Goal: Browse casually

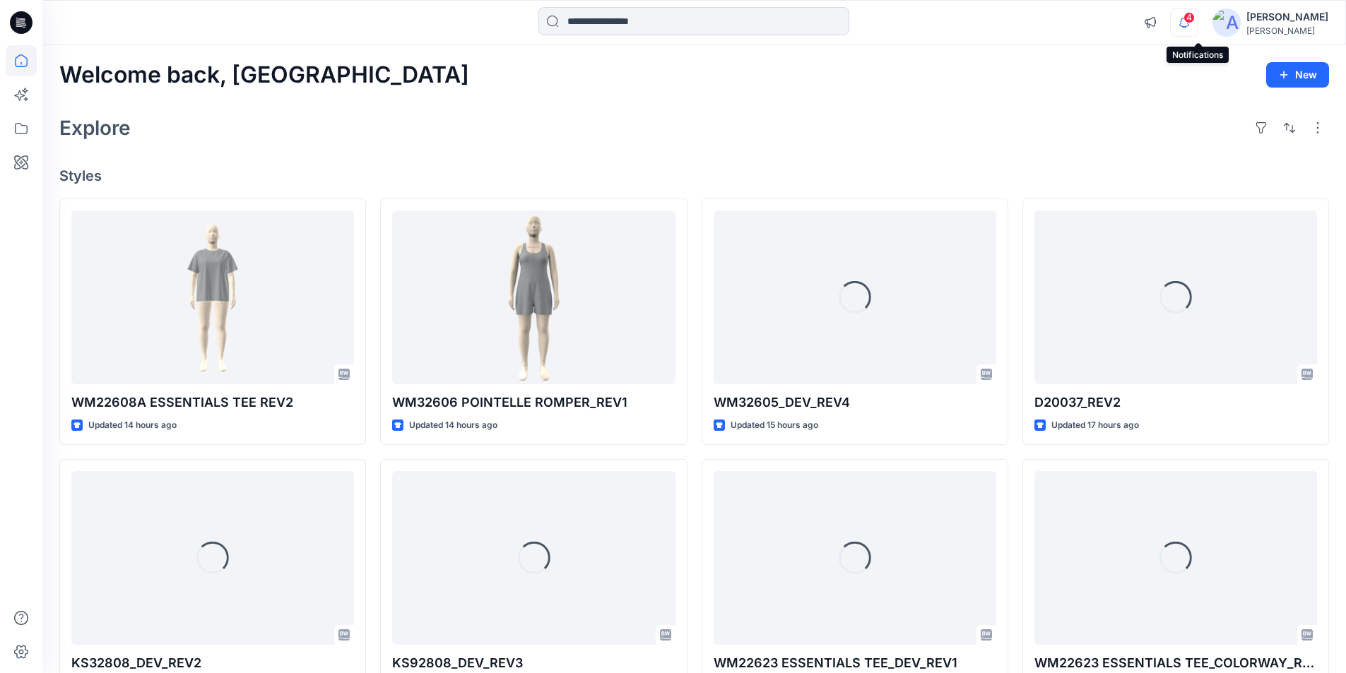
click at [1197, 24] on icon "button" at bounding box center [1184, 22] width 27 height 28
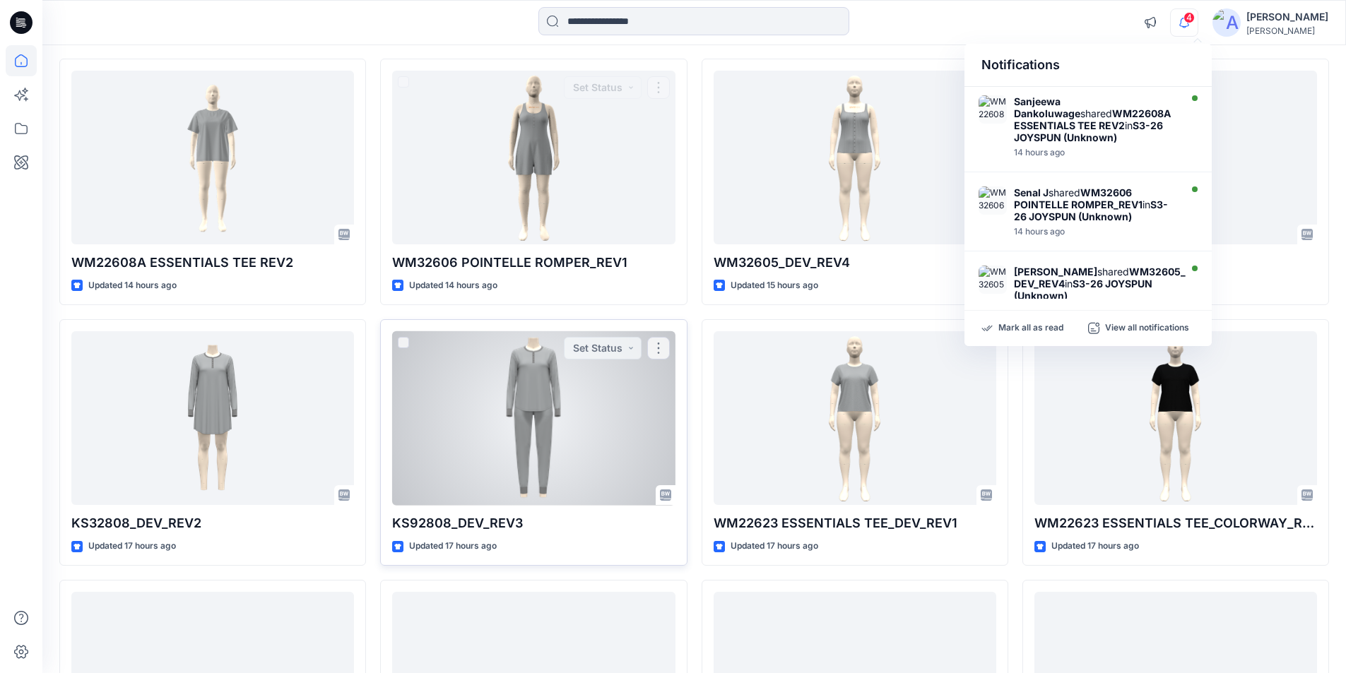
scroll to position [141, 0]
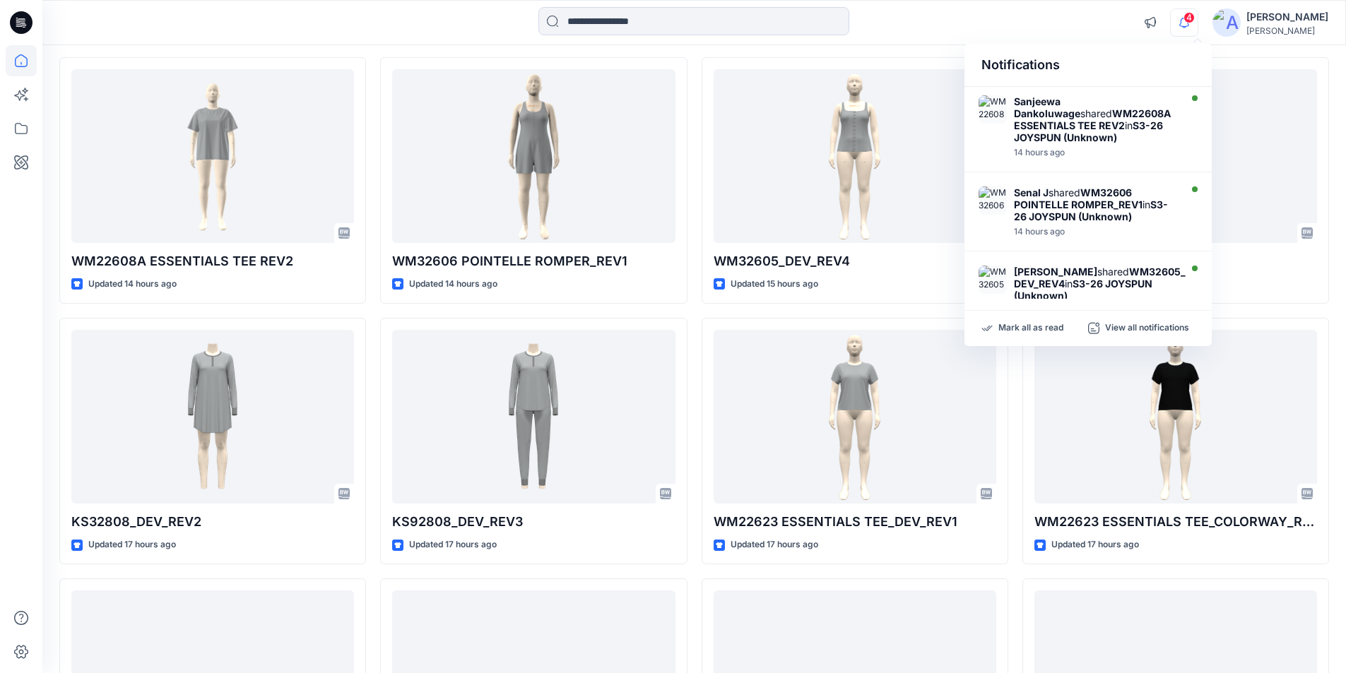
click at [1005, 15] on div at bounding box center [693, 22] width 651 height 31
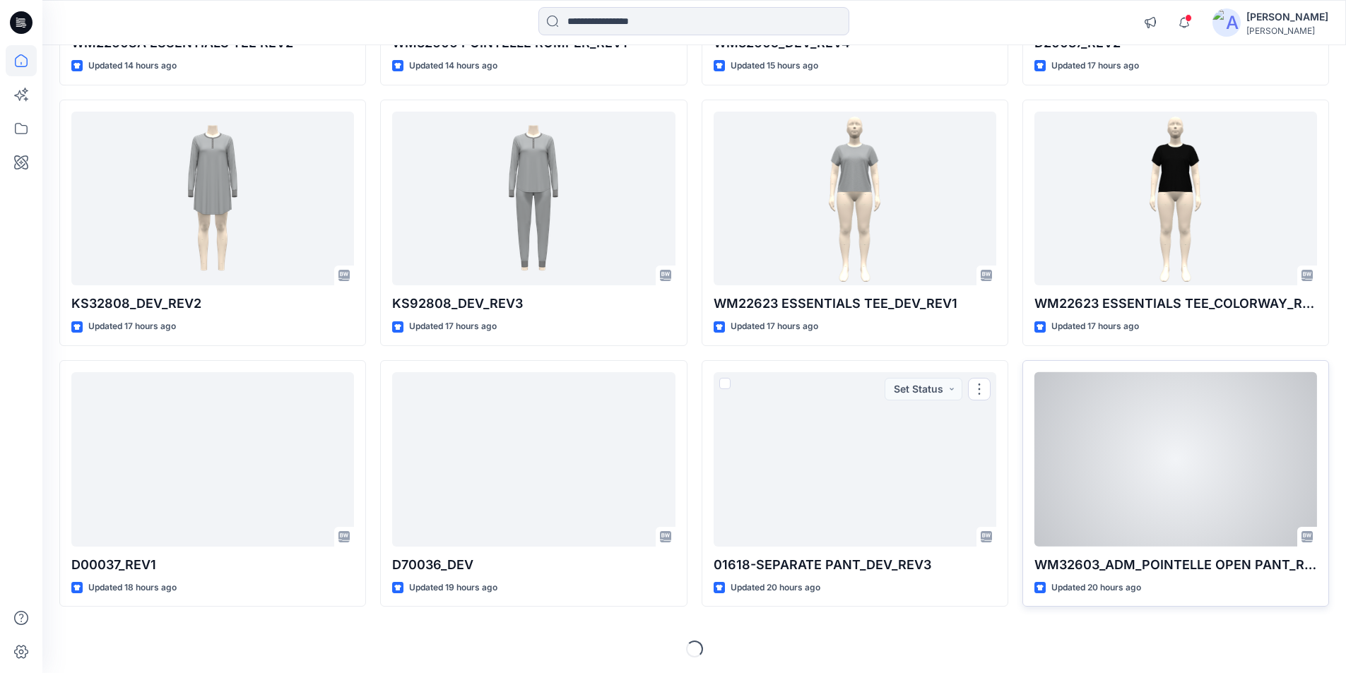
scroll to position [361, 0]
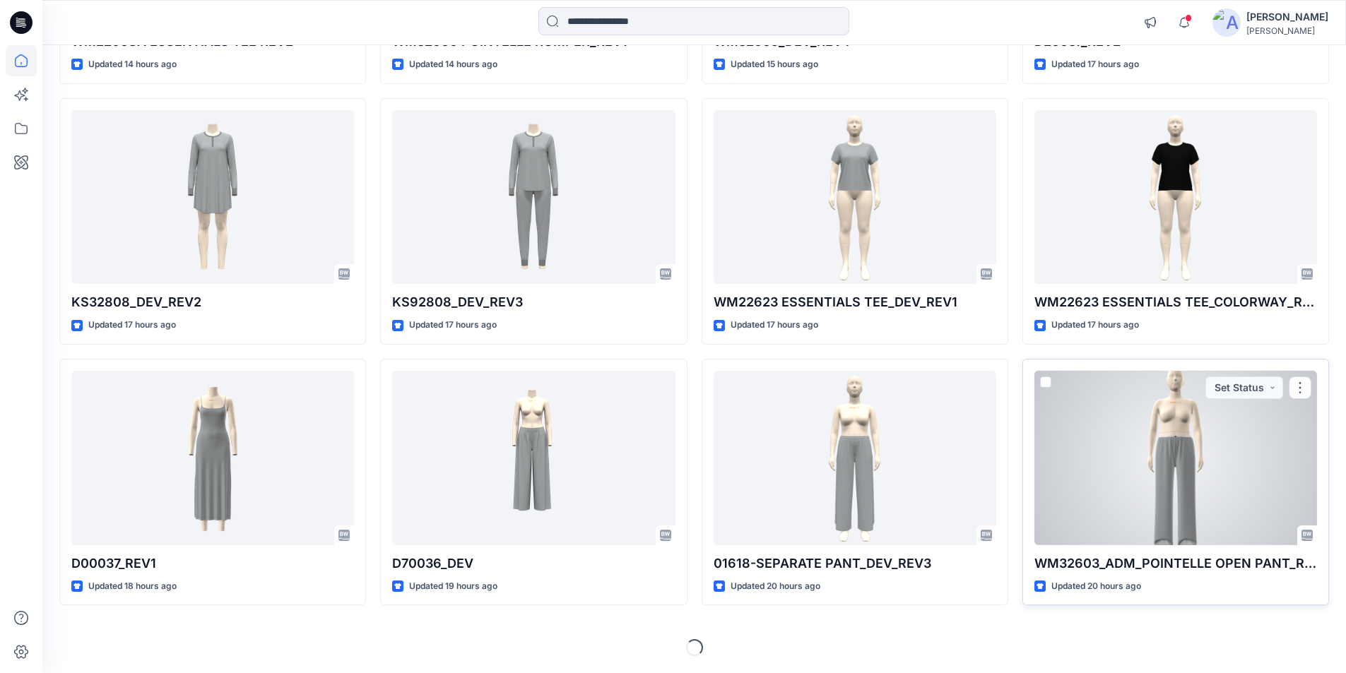
click at [1092, 495] on div at bounding box center [1175, 458] width 283 height 175
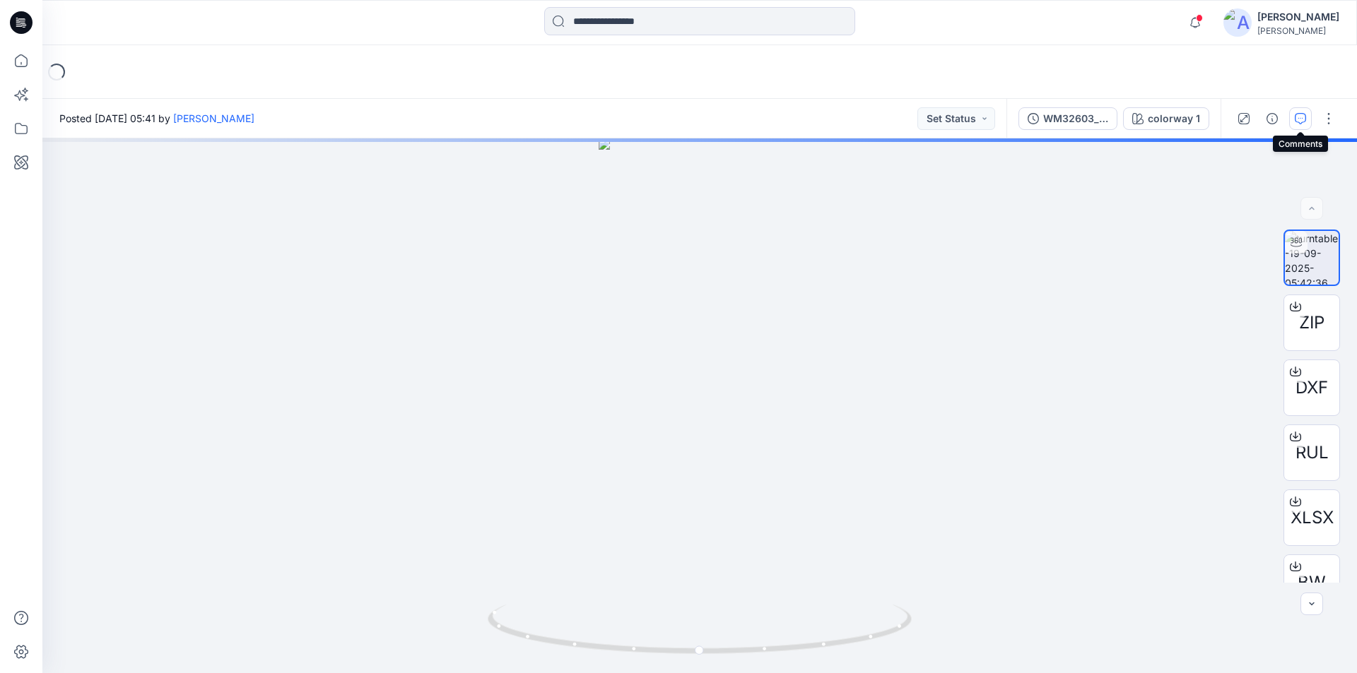
click at [1297, 119] on icon "button" at bounding box center [1299, 118] width 11 height 11
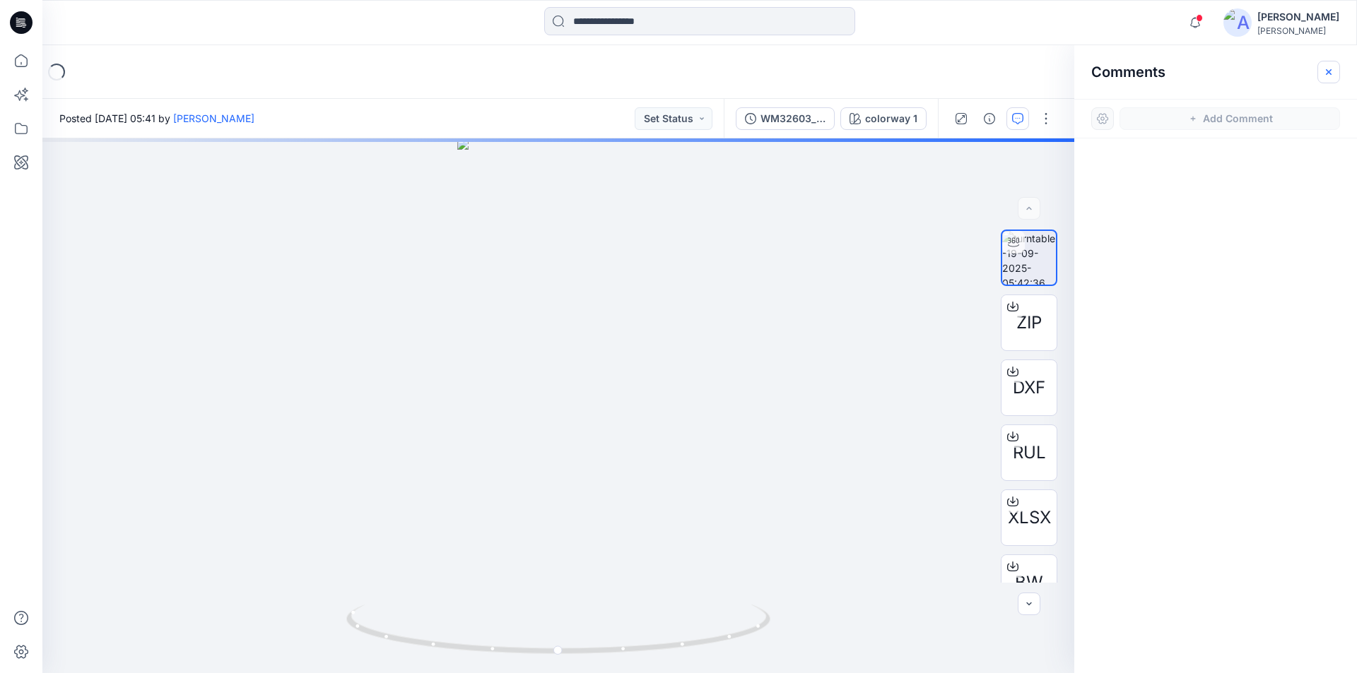
click at [1332, 76] on icon "button" at bounding box center [1328, 71] width 11 height 11
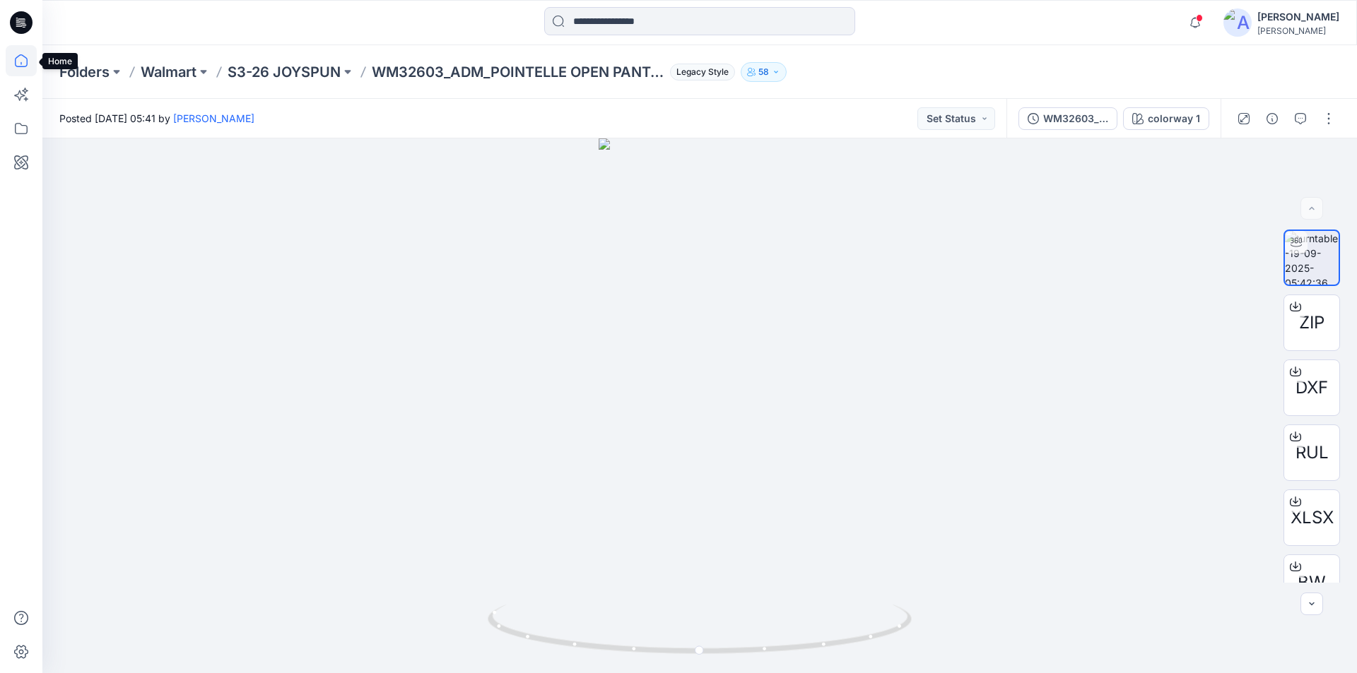
click at [26, 57] on icon at bounding box center [21, 60] width 31 height 31
